Goal: Task Accomplishment & Management: Manage account settings

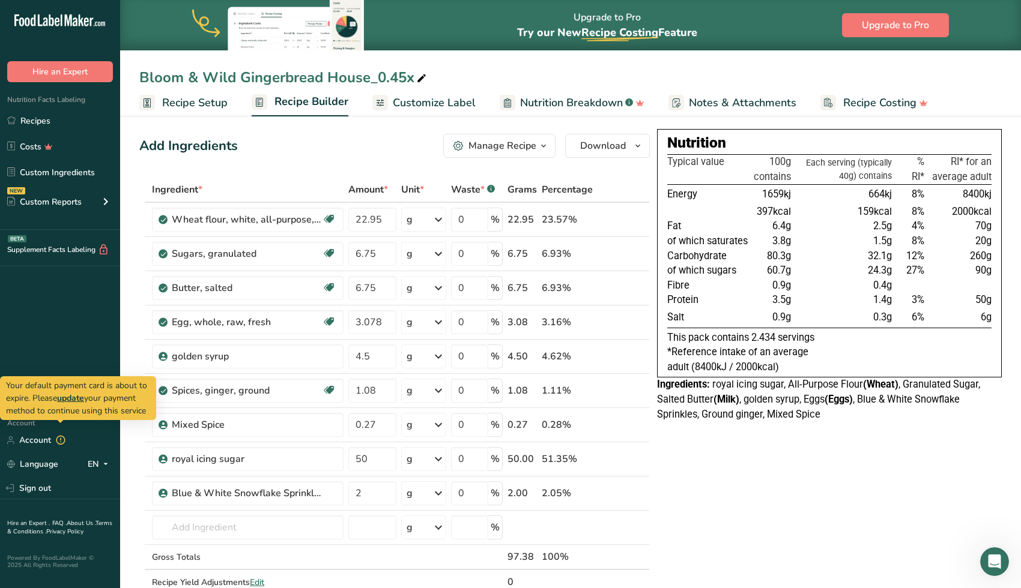
scroll to position [4, 0]
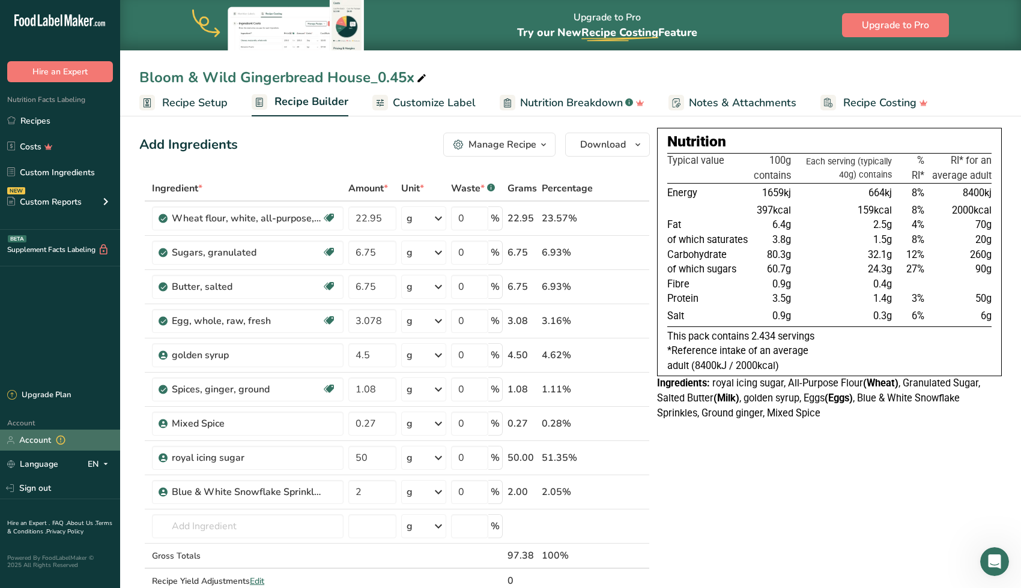
click at [37, 438] on link "Account" at bounding box center [60, 440] width 120 height 21
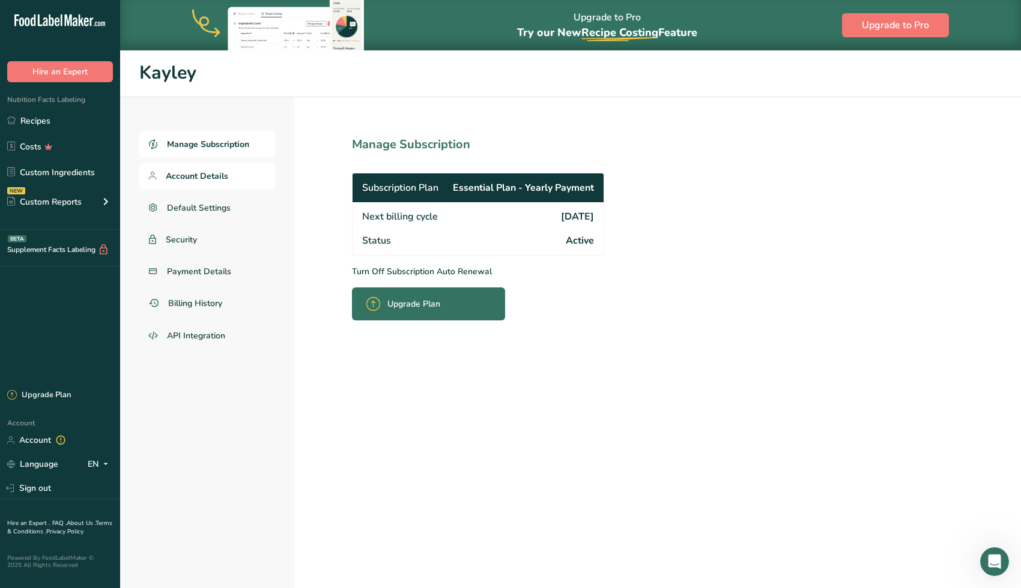
click at [208, 182] on link "Account Details" at bounding box center [207, 176] width 136 height 27
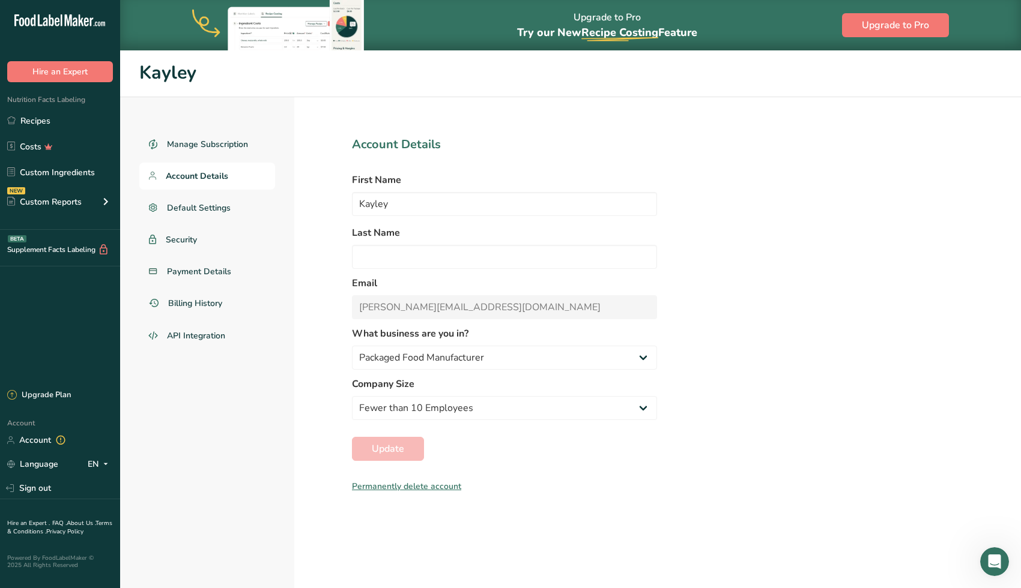
select select "3"
select select "2"
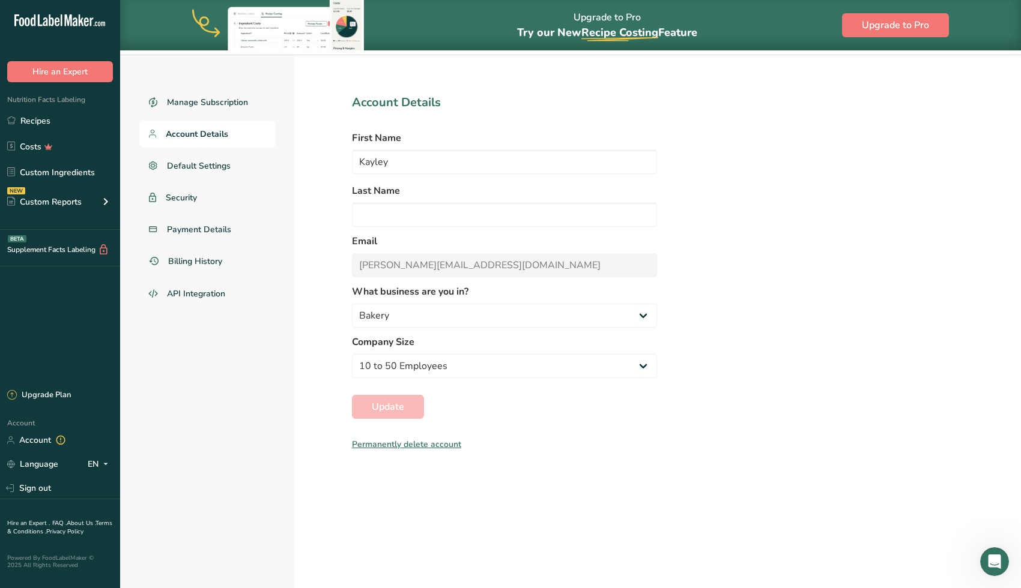
scroll to position [42, 0]
click at [209, 224] on span "Payment Details" at bounding box center [199, 229] width 65 height 13
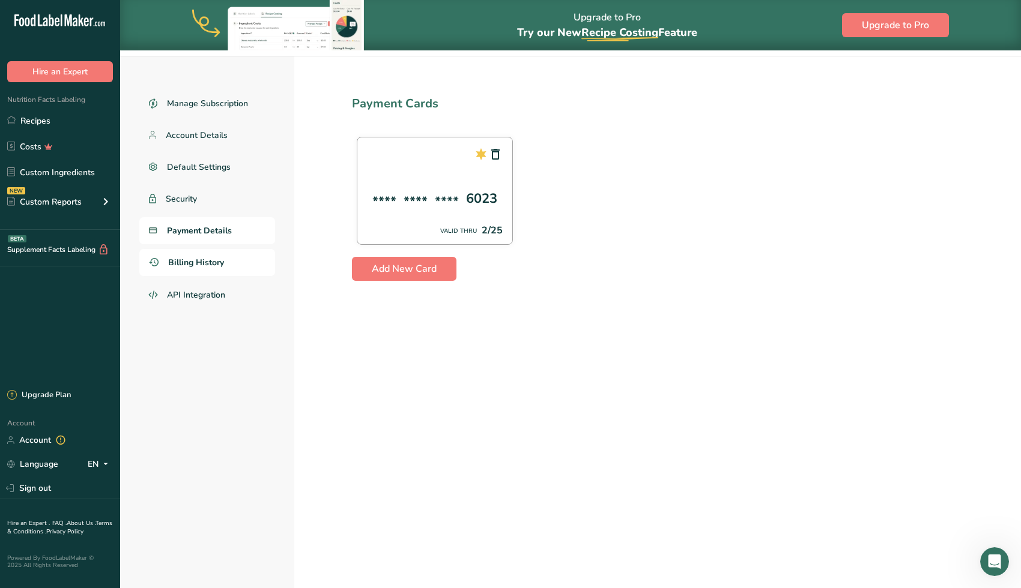
click at [201, 263] on span "Billing History" at bounding box center [196, 262] width 56 height 13
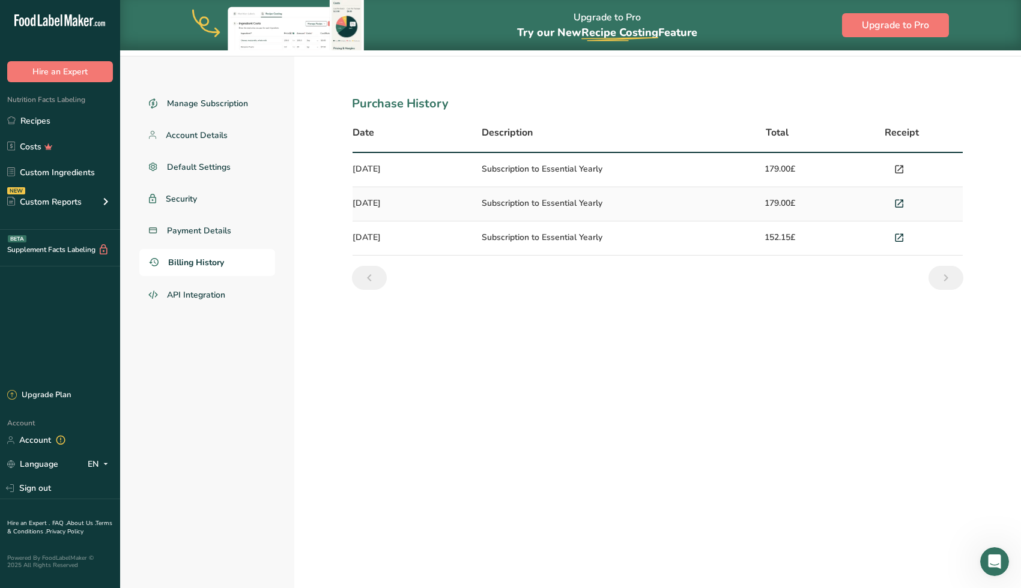
click at [899, 166] on icon at bounding box center [898, 169] width 11 height 17
